Goal: Transaction & Acquisition: Apply as tester

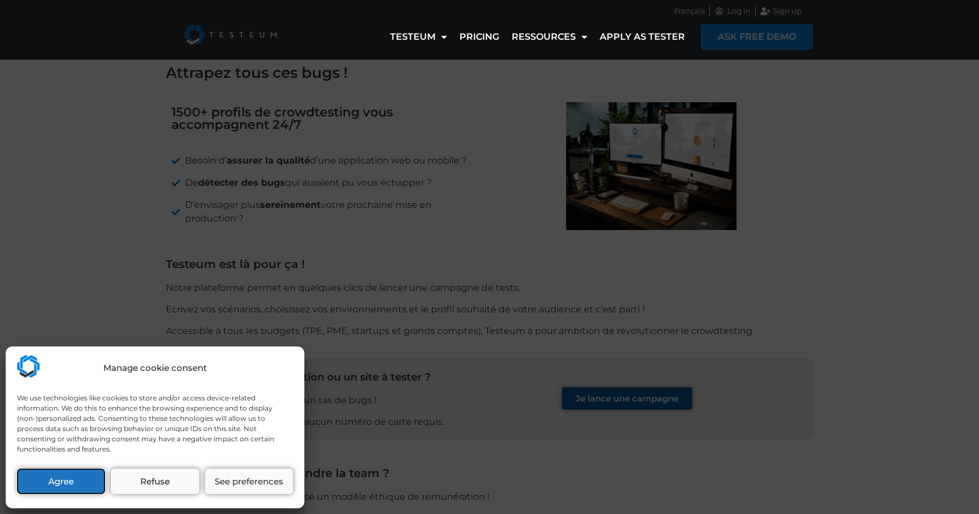
click at [81, 484] on button "Agree" at bounding box center [61, 482] width 88 height 26
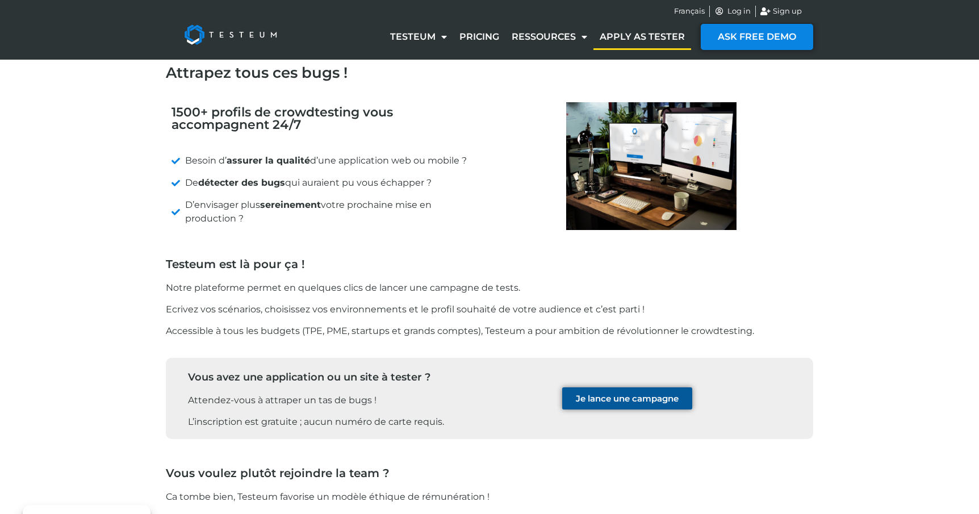
click at [652, 33] on link "Apply as tester" at bounding box center [643, 37] width 98 height 26
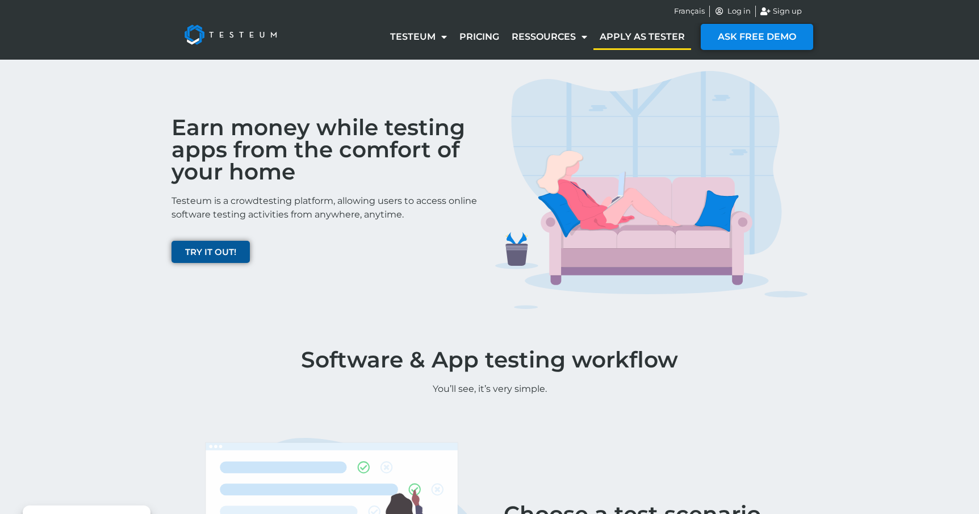
click at [212, 256] on span "TRY IT OUT!" at bounding box center [210, 252] width 51 height 9
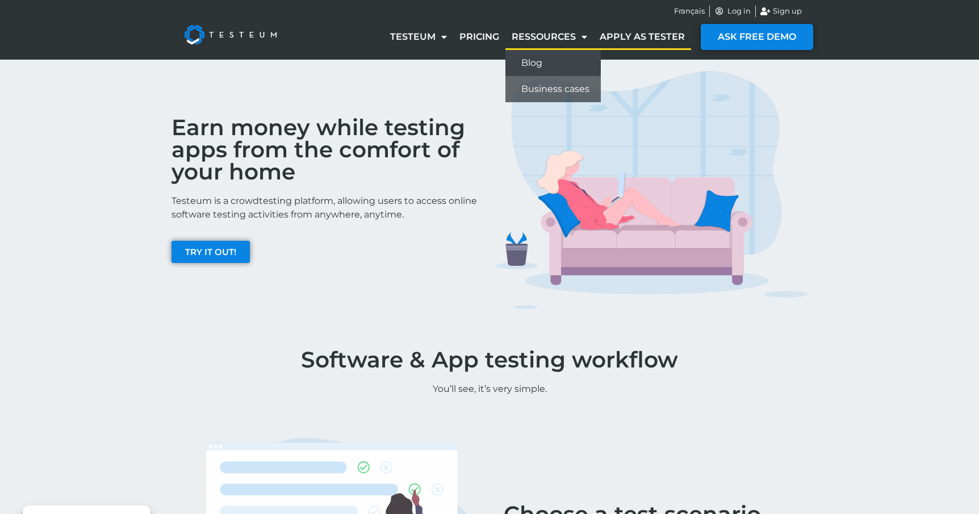
click at [544, 65] on link "Blog" at bounding box center [553, 63] width 95 height 26
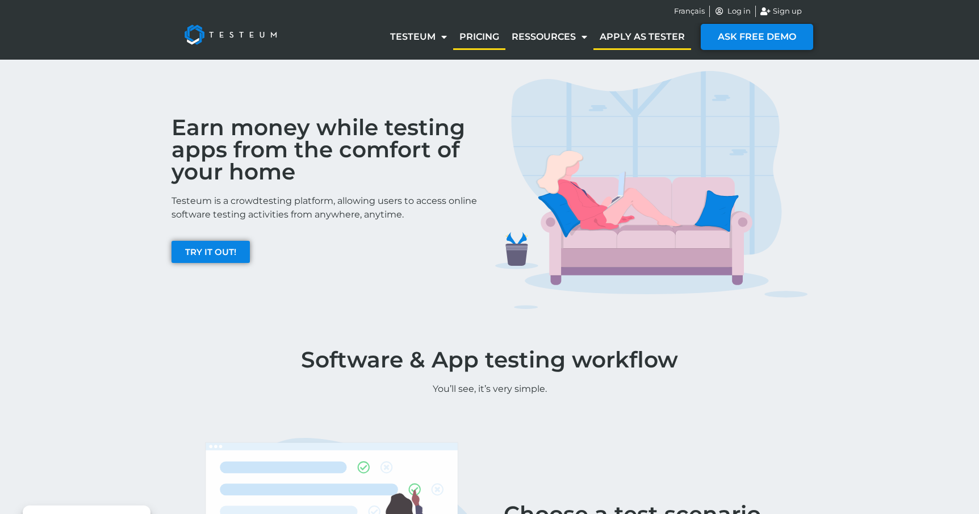
click at [492, 35] on link "Pricing" at bounding box center [479, 37] width 52 height 26
click at [487, 35] on link "Pricing" at bounding box center [479, 37] width 52 height 26
